Goal: Transaction & Acquisition: Purchase product/service

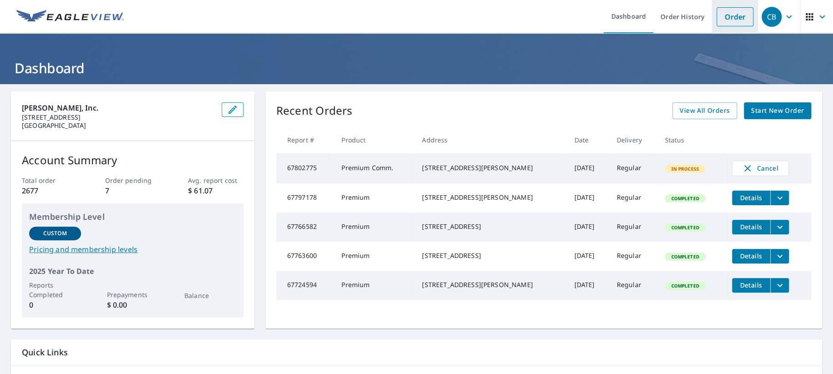
click at [717, 18] on link "Order" at bounding box center [734, 16] width 37 height 19
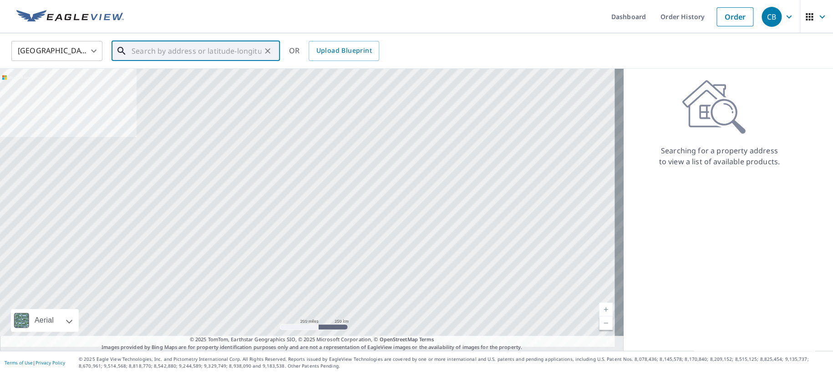
click at [208, 50] on input "text" at bounding box center [196, 50] width 130 height 25
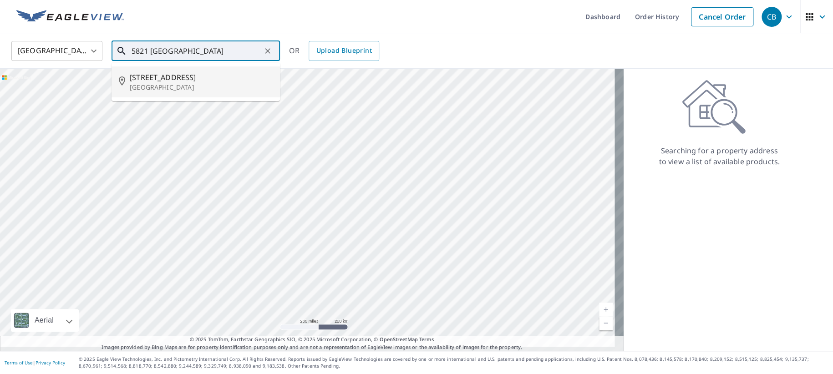
click at [160, 79] on span "[STREET_ADDRESS]" at bounding box center [201, 77] width 143 height 11
type input "[STREET_ADDRESS]"
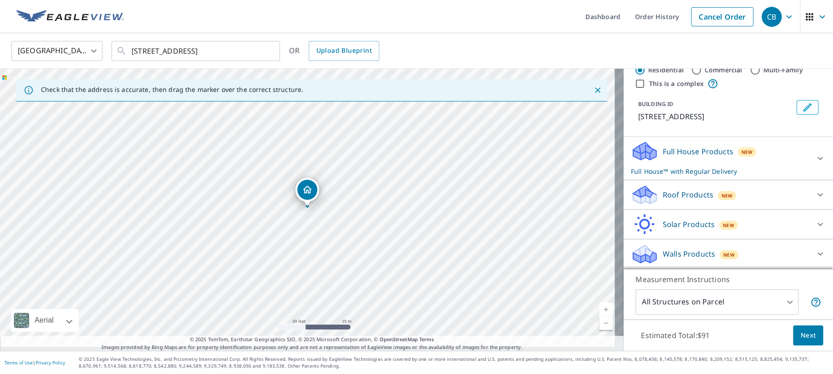
scroll to position [38, 0]
click at [669, 192] on p "Roof Products" at bounding box center [687, 194] width 50 height 11
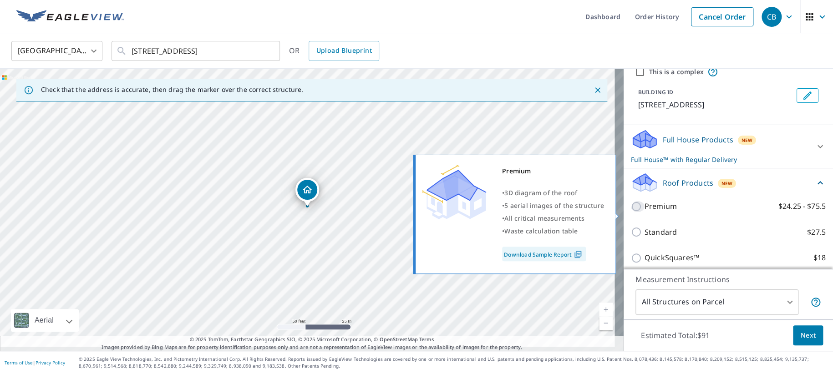
click at [631, 212] on input "Premium $24.25 - $75.5" at bounding box center [638, 206] width 14 height 11
checkbox input "true"
checkbox input "false"
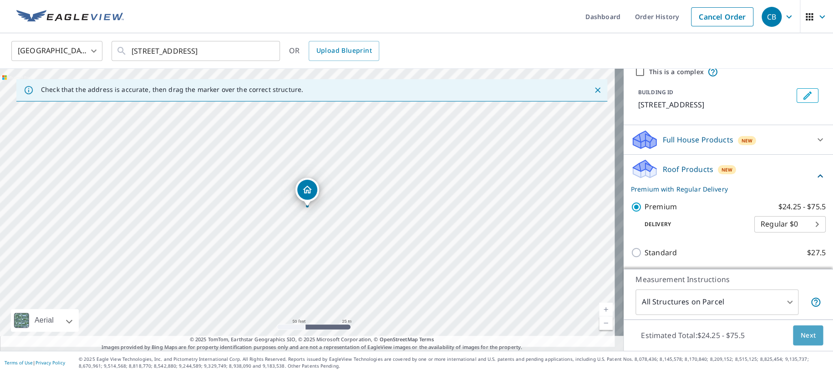
click at [800, 332] on span "Next" at bounding box center [807, 335] width 15 height 11
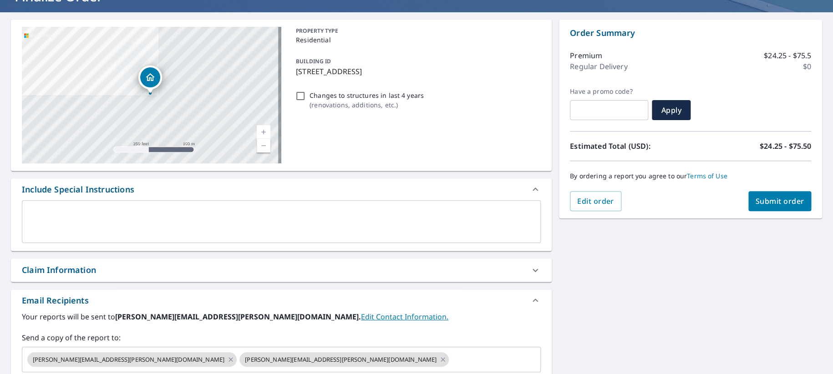
scroll to position [76, 0]
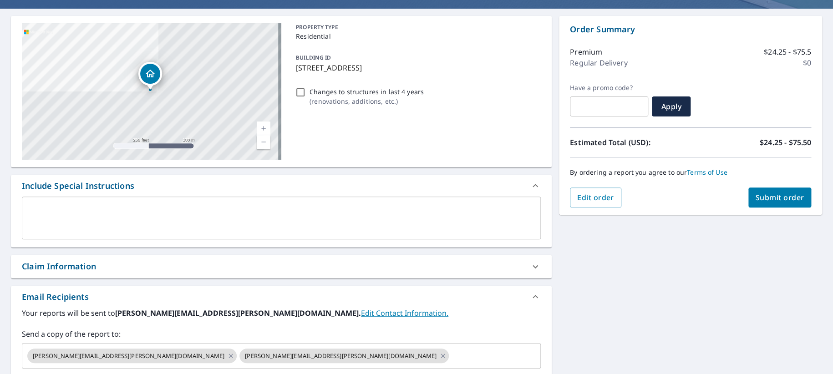
click at [136, 273] on div "Claim Information" at bounding box center [273, 266] width 502 height 12
checkbox input "true"
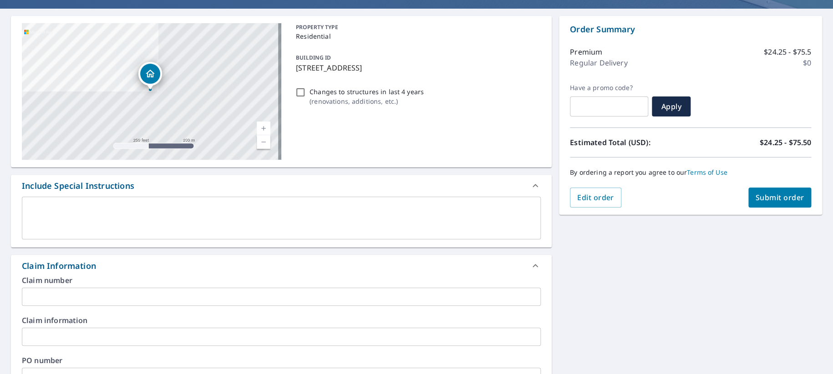
click at [85, 306] on input "text" at bounding box center [281, 297] width 519 height 18
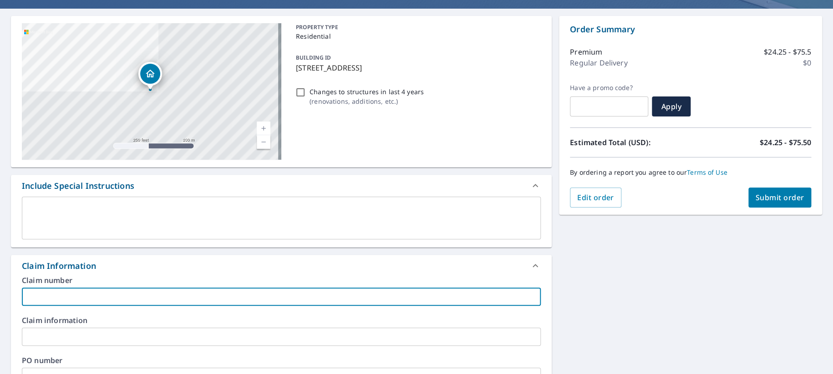
type input "7"
checkbox input "true"
type input "76"
checkbox input "true"
type input "763"
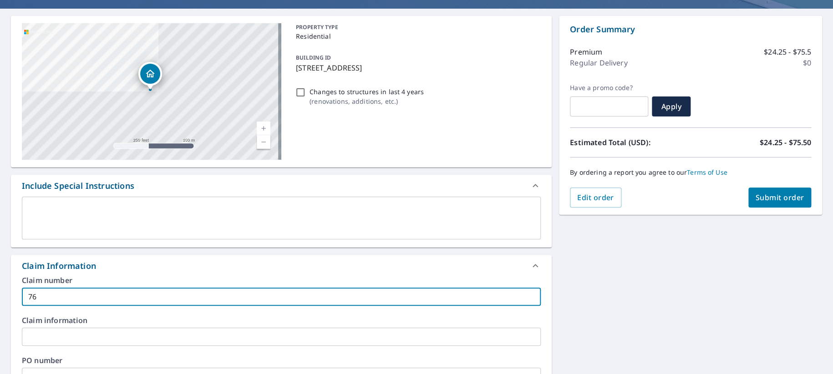
checkbox input "true"
type input "7630"
checkbox input "true"
type input "76306"
checkbox input "true"
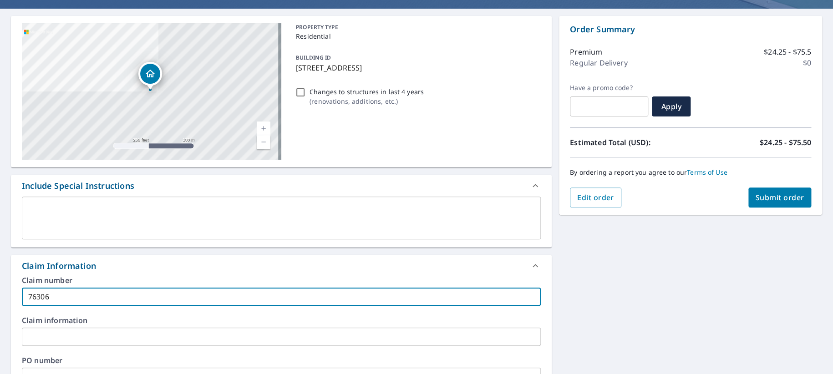
type input "763063"
checkbox input "true"
type input "7630636"
checkbox input "true"
type input "76306366"
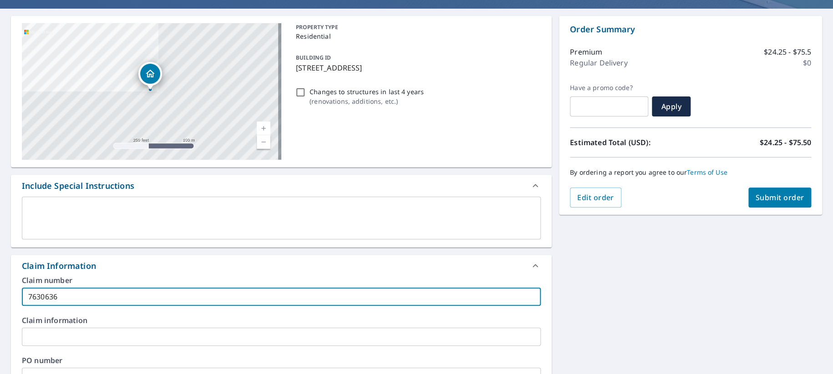
checkbox input "true"
type input "763063666"
checkbox input "true"
type input "763063666"
checkbox input "true"
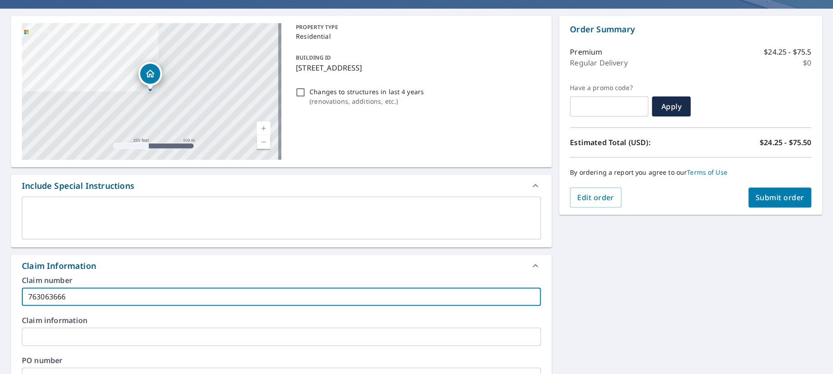
type input "763063666"
checkbox input "true"
type input "763063666 2"
checkbox input "true"
type input "763063666 20"
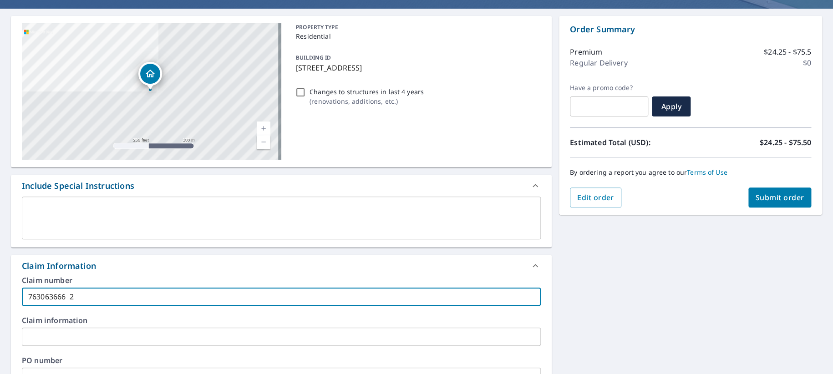
checkbox input "true"
type input "763063666 202"
checkbox input "true"
type input "763063666 2025"
checkbox input "true"
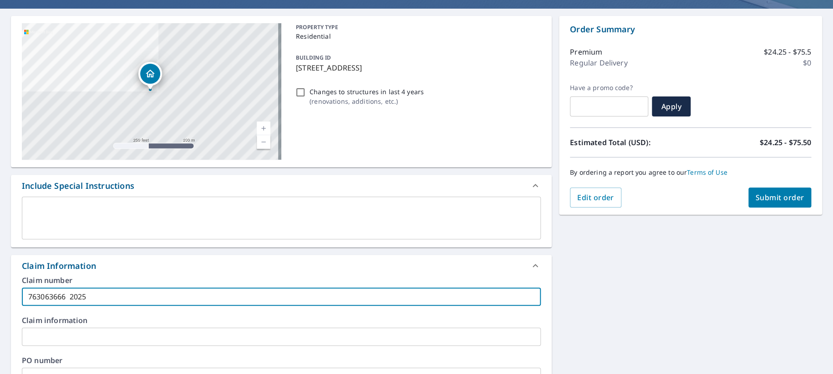
type input "763063666 2025-"
checkbox input "true"
type input "763063666 2025-3"
checkbox input "true"
type input "763063666 2025-37"
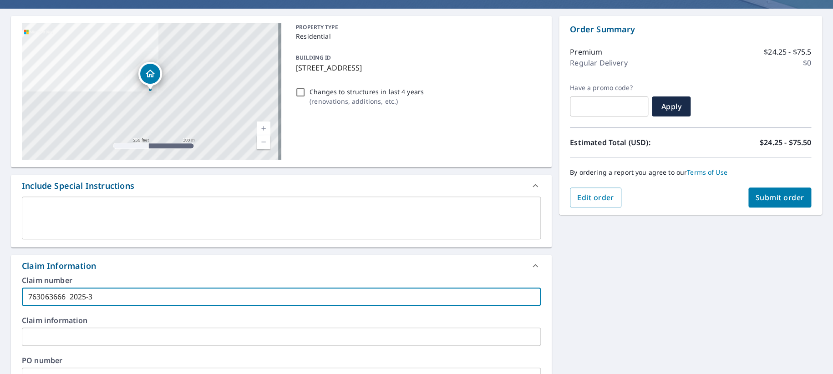
checkbox input "true"
type input "763063666 2025-373"
checkbox input "true"
type input "763063666 [DATE]-3731"
checkbox input "true"
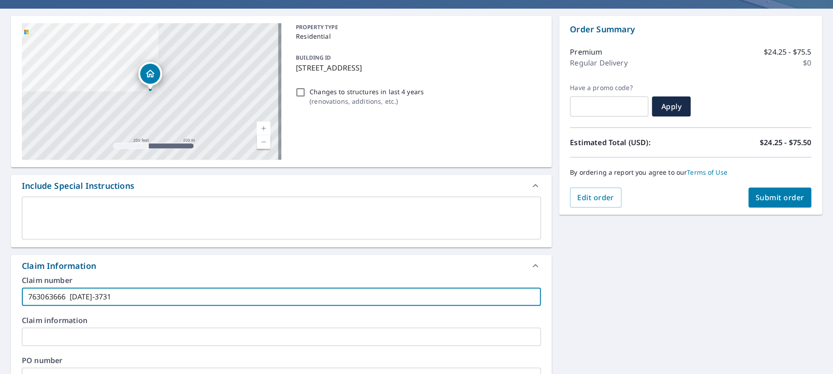
type input "763063666 [DATE]-3731"
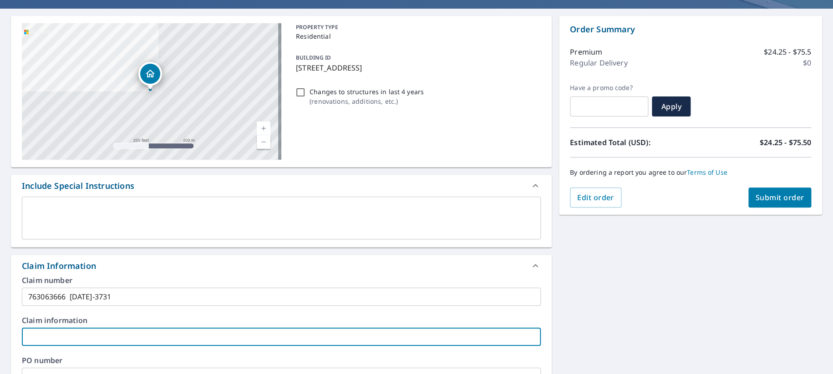
click at [151, 346] on input "text" at bounding box center [281, 337] width 519 height 18
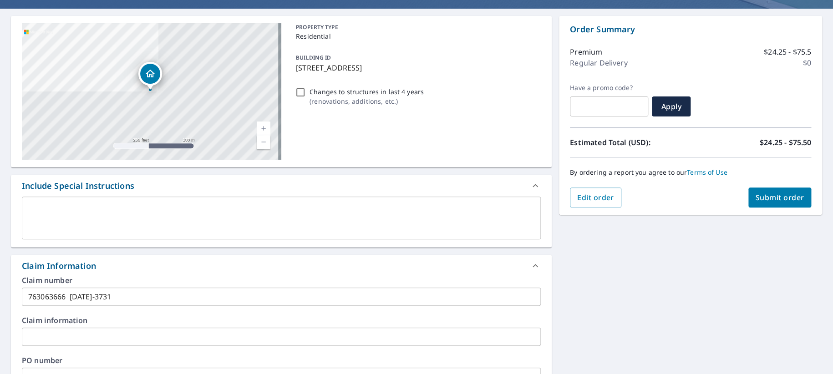
click at [54, 346] on input "text" at bounding box center [281, 337] width 519 height 18
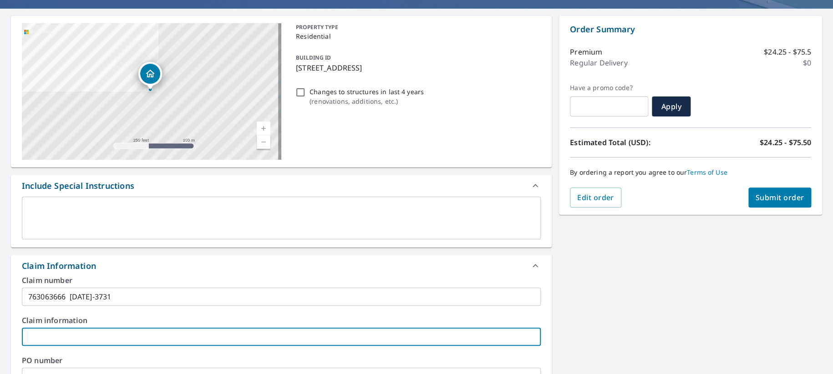
type input "S"
checkbox input "true"
type input "So"
checkbox input "true"
type input "Sov"
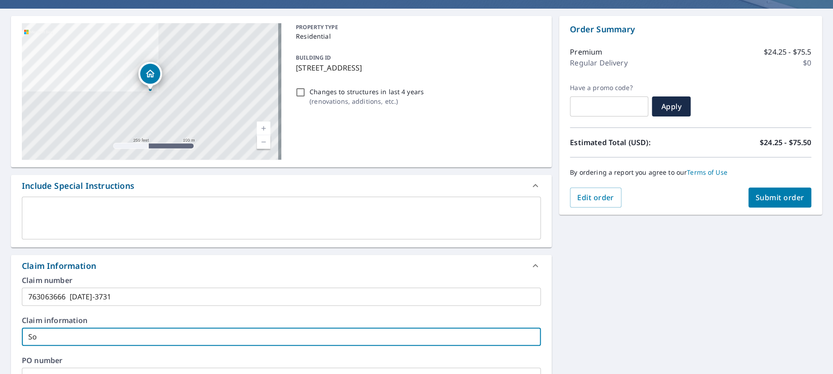
checkbox input "true"
type input "[PERSON_NAME]"
checkbox input "true"
type input "[PERSON_NAME]"
checkbox input "true"
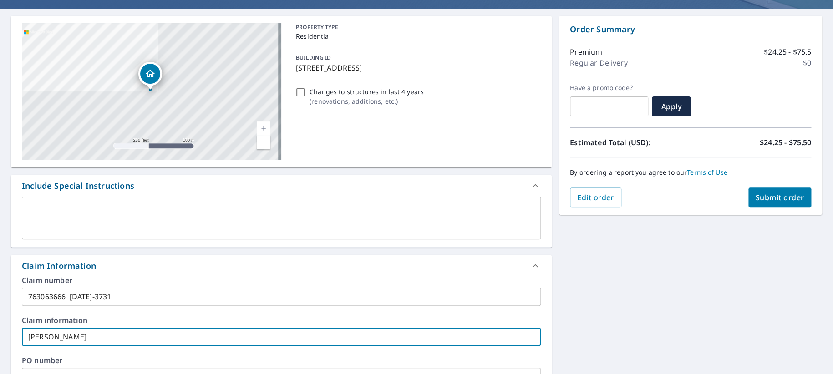
type input "[PERSON_NAME]"
checkbox input "true"
type input "[PERSON_NAME],"
checkbox input "true"
type input "[PERSON_NAME],"
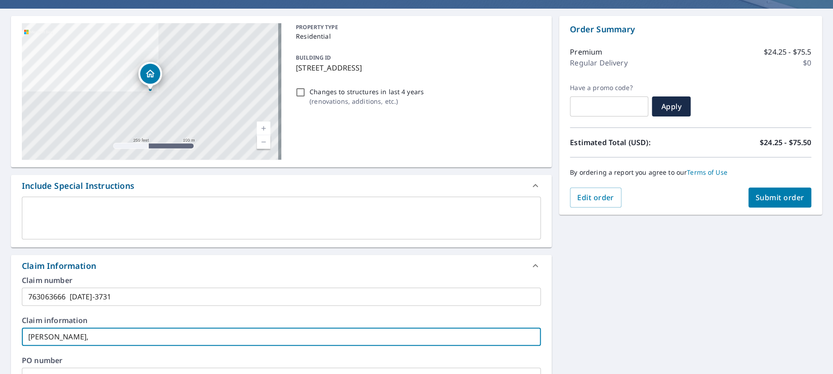
checkbox input "true"
type input "[PERSON_NAME], L"
checkbox input "true"
type input "[PERSON_NAME], La"
checkbox input "true"
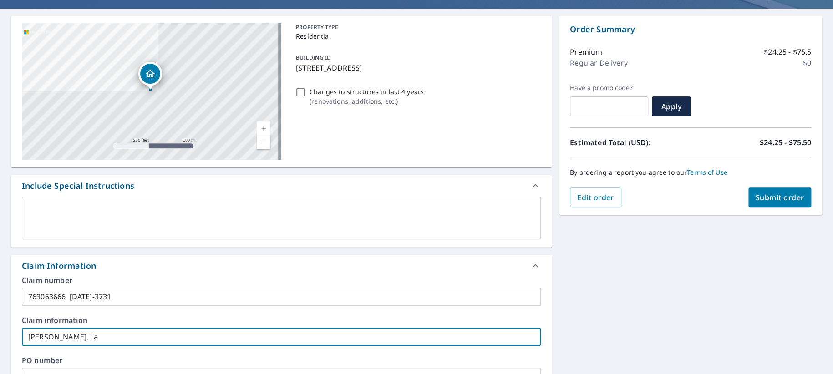
type input "[PERSON_NAME], Lak"
checkbox input "true"
type input "[PERSON_NAME], Lakh"
checkbox input "true"
type input "[PERSON_NAME], [PERSON_NAME]"
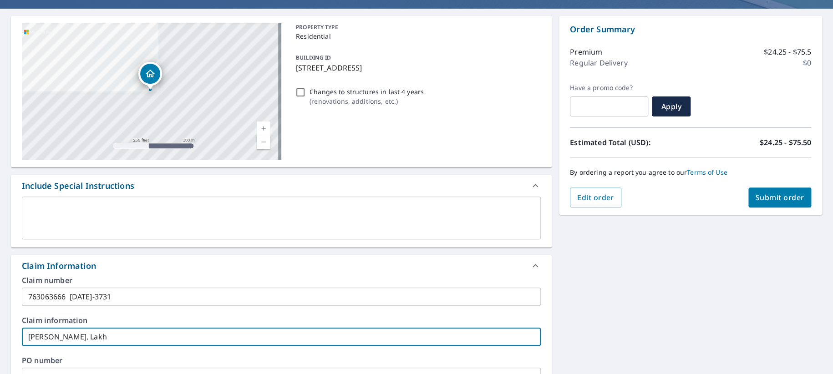
checkbox input "true"
type input "[PERSON_NAME], Lakhen"
checkbox input "true"
type input "Sovann, Lakhena"
checkbox input "true"
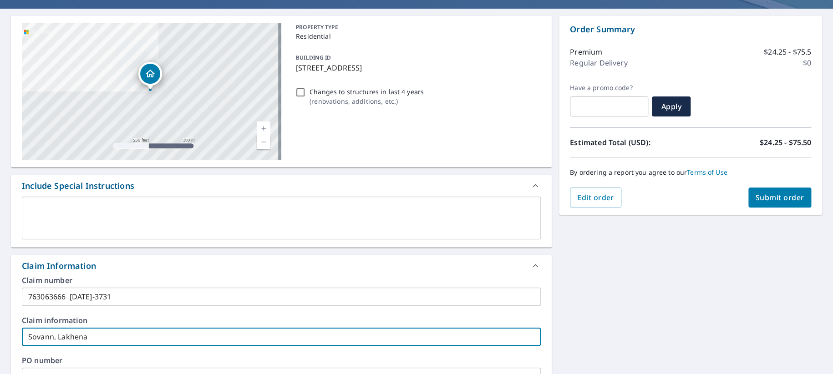
type input "Sovann, Lakhena"
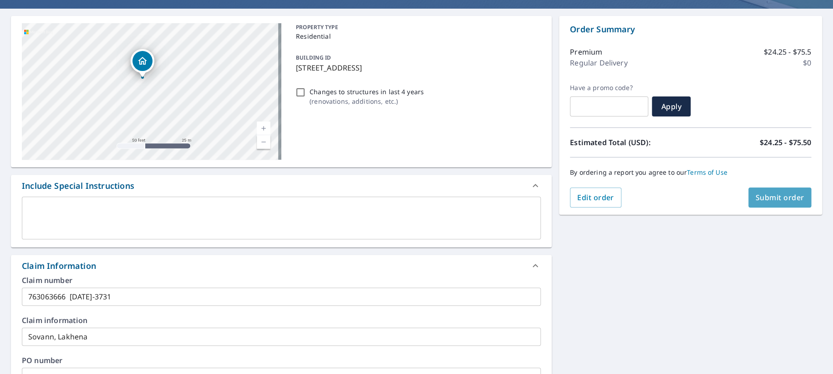
click at [758, 199] on span "Submit order" at bounding box center [779, 197] width 49 height 10
checkbox input "true"
